Goal: Information Seeking & Learning: Learn about a topic

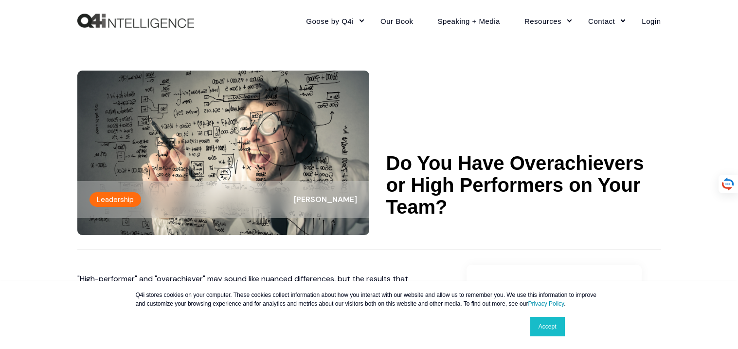
click at [243, 152] on img at bounding box center [223, 152] width 292 height 164
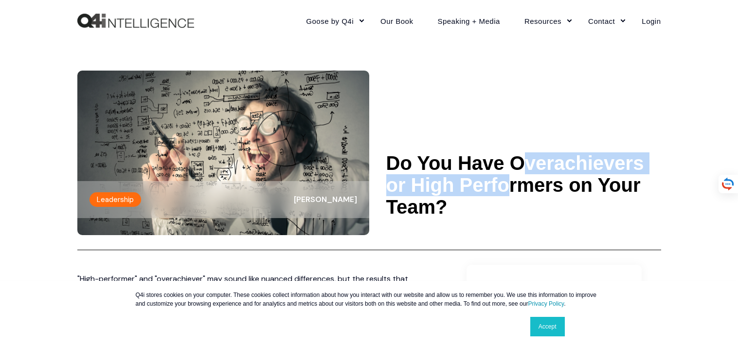
drag, startPoint x: 383, startPoint y: 155, endPoint x: 393, endPoint y: 212, distance: 57.8
click at [393, 212] on header "Leadership [PERSON_NAME] Do You Have Overachievers or High Performers on Your T…" at bounding box center [368, 145] width 583 height 209
click at [409, 123] on header "Leadership [PERSON_NAME] Do You Have Overachievers or High Performers on Your T…" at bounding box center [368, 145] width 583 height 209
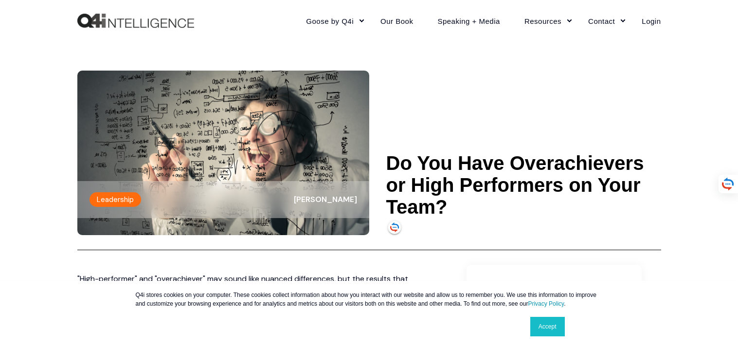
click at [485, 206] on h1 "Do You Have Overachievers or High Performers on Your Team?" at bounding box center [523, 185] width 275 height 66
drag, startPoint x: 485, startPoint y: 207, endPoint x: 386, endPoint y: 159, distance: 110.3
click at [386, 159] on h1 "Do You Have Overachievers or High Performers on Your Team?" at bounding box center [523, 185] width 275 height 66
copy h1 "Do You Have Overachievers or High Performers on Your Team?"
